Goal: Communication & Community: Ask a question

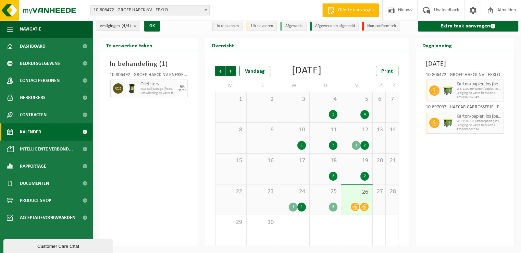
scroll to position [13, 0]
click at [357, 200] on div "26" at bounding box center [356, 200] width 31 height 30
click at [331, 195] on span "25" at bounding box center [325, 192] width 24 height 8
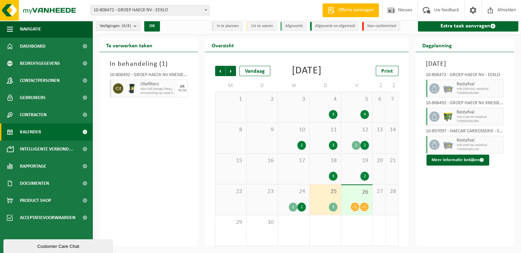
click at [354, 195] on span "26" at bounding box center [357, 192] width 24 height 8
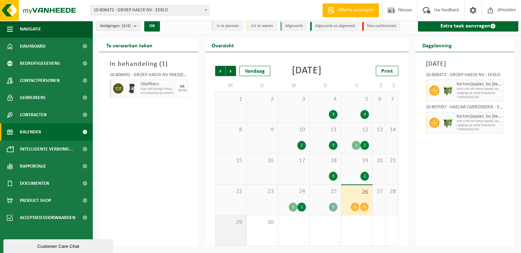
click at [228, 232] on div "29" at bounding box center [230, 230] width 31 height 30
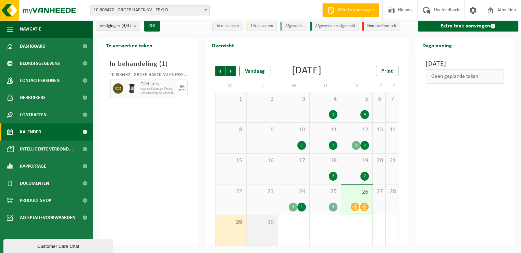
click at [251, 231] on div "30" at bounding box center [262, 230] width 31 height 30
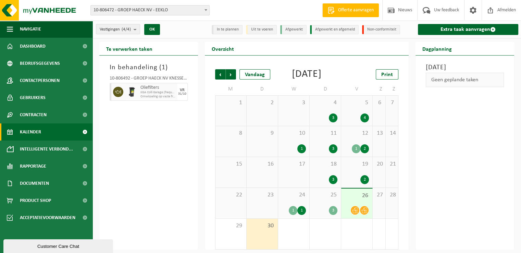
scroll to position [0, 0]
click at [231, 76] on span "Volgende" at bounding box center [231, 74] width 10 height 10
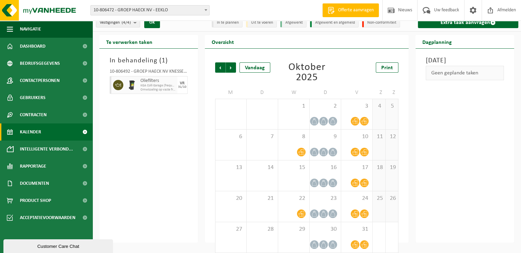
scroll to position [13, 0]
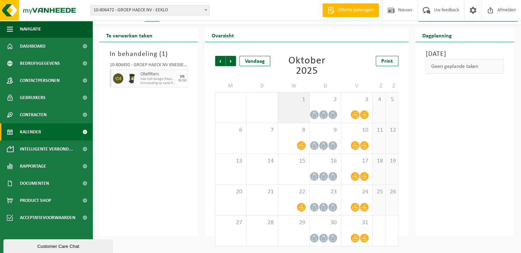
click at [309, 115] on div "1" at bounding box center [293, 107] width 31 height 30
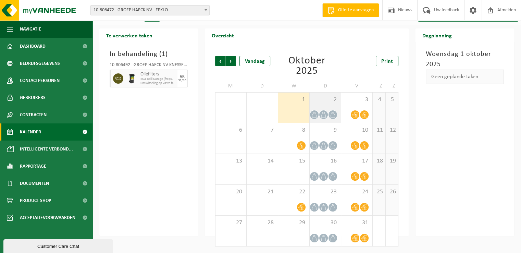
click at [336, 109] on div "2" at bounding box center [325, 107] width 31 height 30
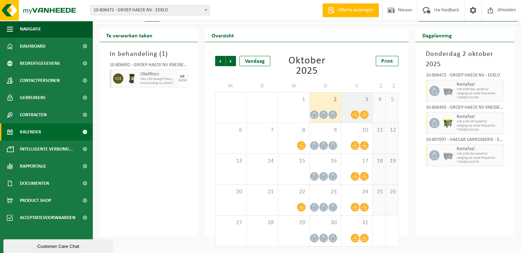
click at [350, 104] on div "3" at bounding box center [356, 107] width 31 height 30
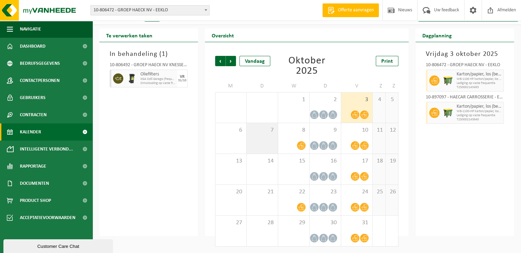
click at [247, 145] on div "7" at bounding box center [262, 138] width 31 height 30
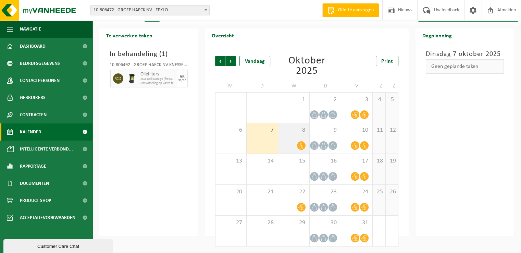
click at [301, 145] on icon at bounding box center [301, 146] width 6 height 6
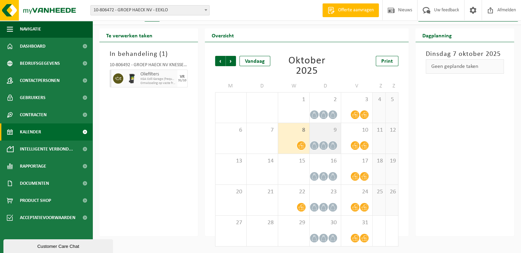
click at [332, 133] on span "9" at bounding box center [325, 130] width 24 height 8
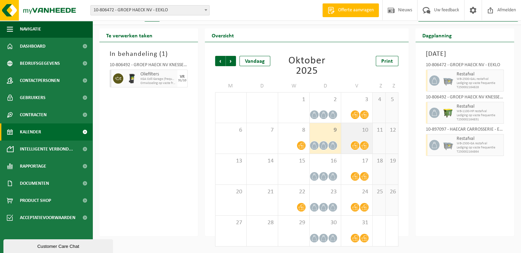
click at [347, 136] on div "10" at bounding box center [356, 138] width 31 height 30
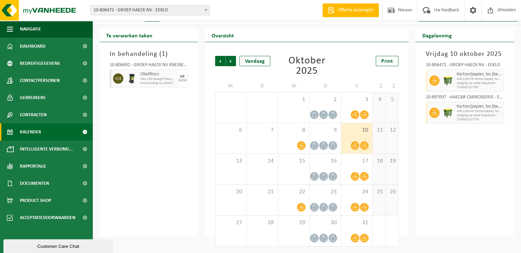
click at [51, 251] on button "Customer Care Chat" at bounding box center [58, 246] width 110 height 14
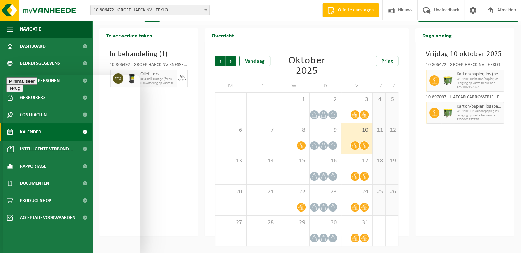
type textarea "Beste, ik heb enkele dagen geleden een aanvraag gedaan voor afhaling van een bu…"
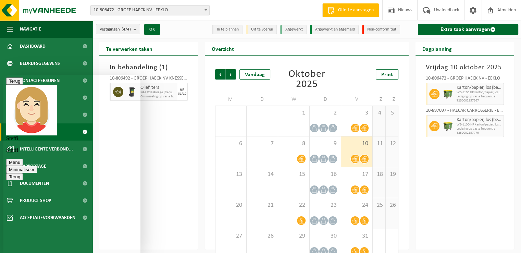
scroll to position [56, 0]
